Goal: Navigation & Orientation: Find specific page/section

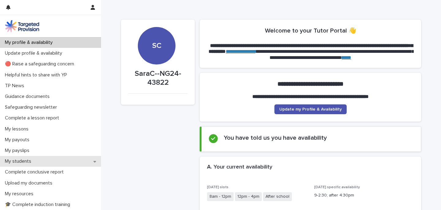
click at [26, 161] on p "My students" at bounding box center [19, 161] width 34 height 6
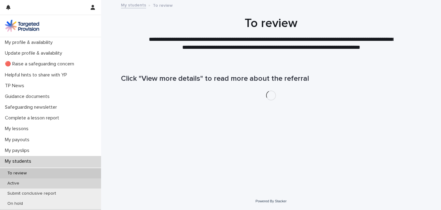
click at [16, 180] on p "Active" at bounding box center [13, 182] width 22 height 5
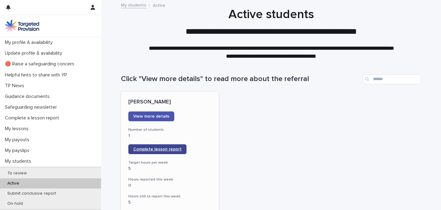
click at [174, 148] on span "Complete lesson report" at bounding box center [157, 149] width 48 height 4
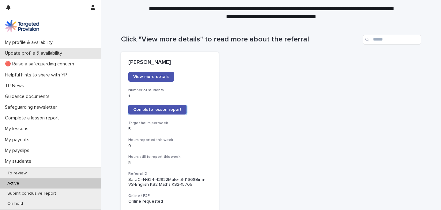
scroll to position [61, 0]
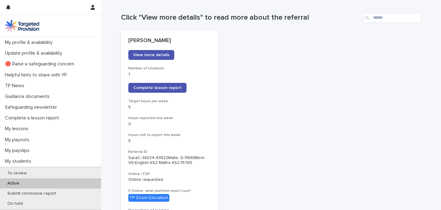
click at [81, 32] on link at bounding box center [50, 26] width 91 height 12
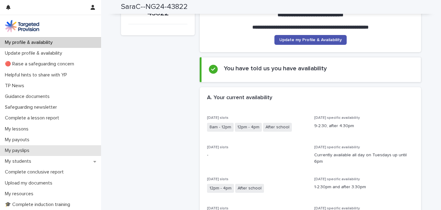
scroll to position [98, 0]
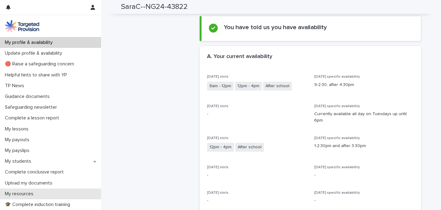
click at [84, 194] on div "My resources" at bounding box center [50, 193] width 101 height 11
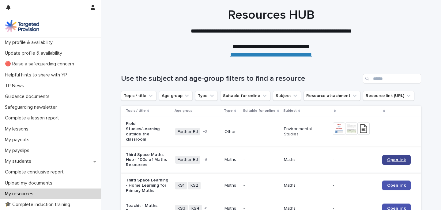
click at [400, 157] on span "Open link" at bounding box center [396, 159] width 19 height 4
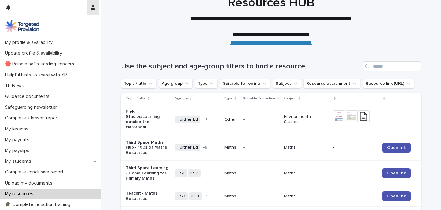
click at [94, 9] on icon "button" at bounding box center [93, 7] width 4 height 5
click at [119, 17] on div at bounding box center [220, 105] width 441 height 210
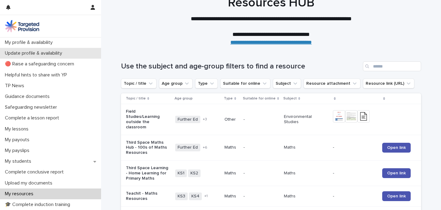
click at [59, 54] on p "Update profile & availability" at bounding box center [34, 53] width 65 height 6
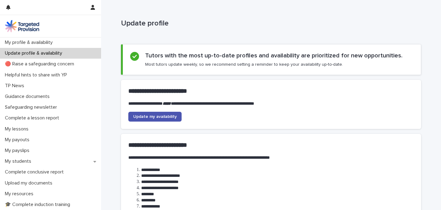
click at [115, 118] on div "**********" at bounding box center [271, 136] width 340 height 273
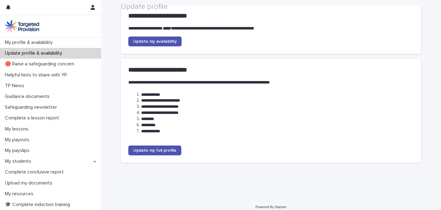
scroll to position [80, 0]
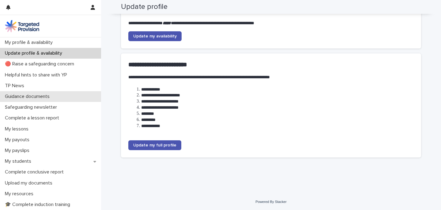
click at [45, 96] on p "Guidance documents" at bounding box center [28, 96] width 52 height 6
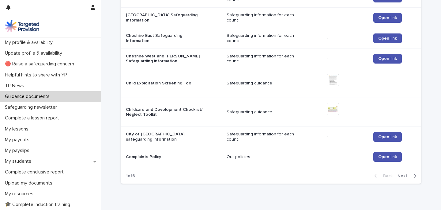
scroll to position [619, 0]
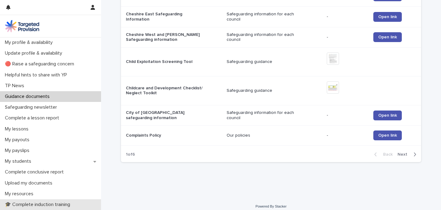
click at [62, 202] on p "🎓 Complete induction training" at bounding box center [38, 204] width 73 height 6
